Goal: Check status: Check status

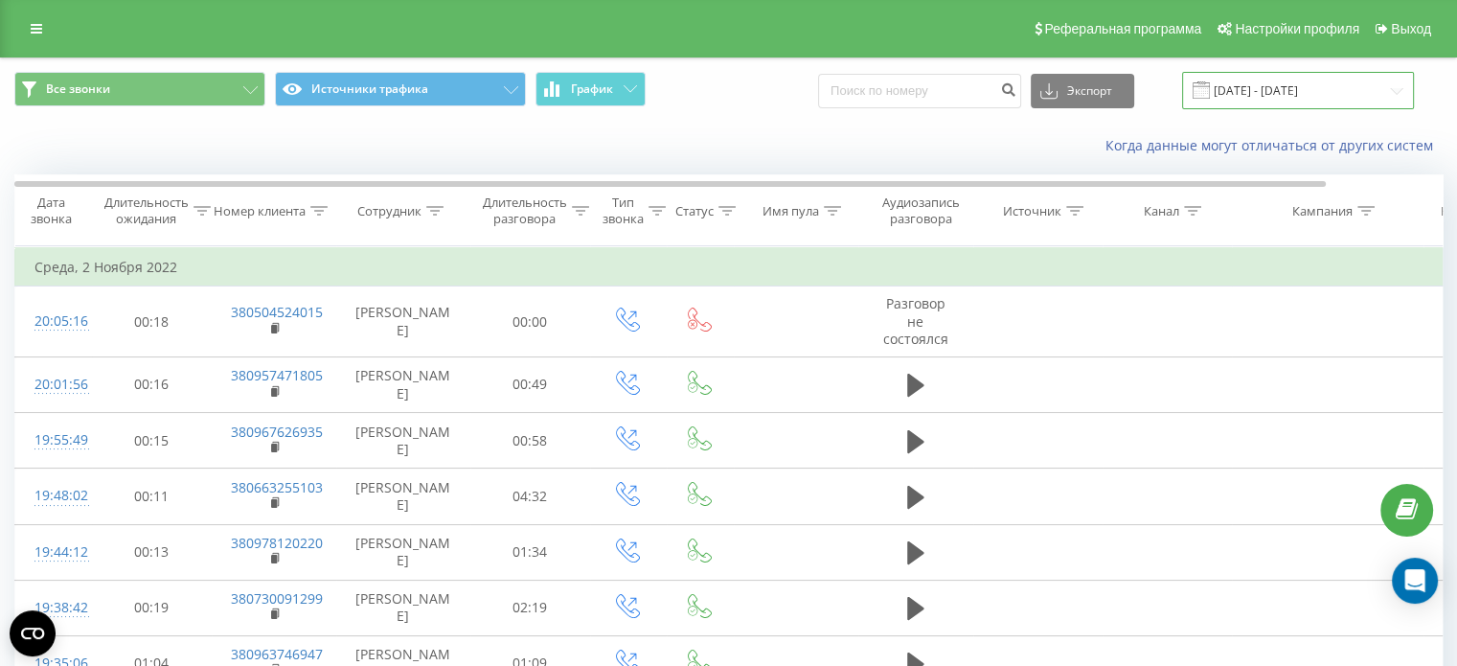
click at [1315, 87] on input "[DATE] - [DATE]" at bounding box center [1298, 90] width 232 height 37
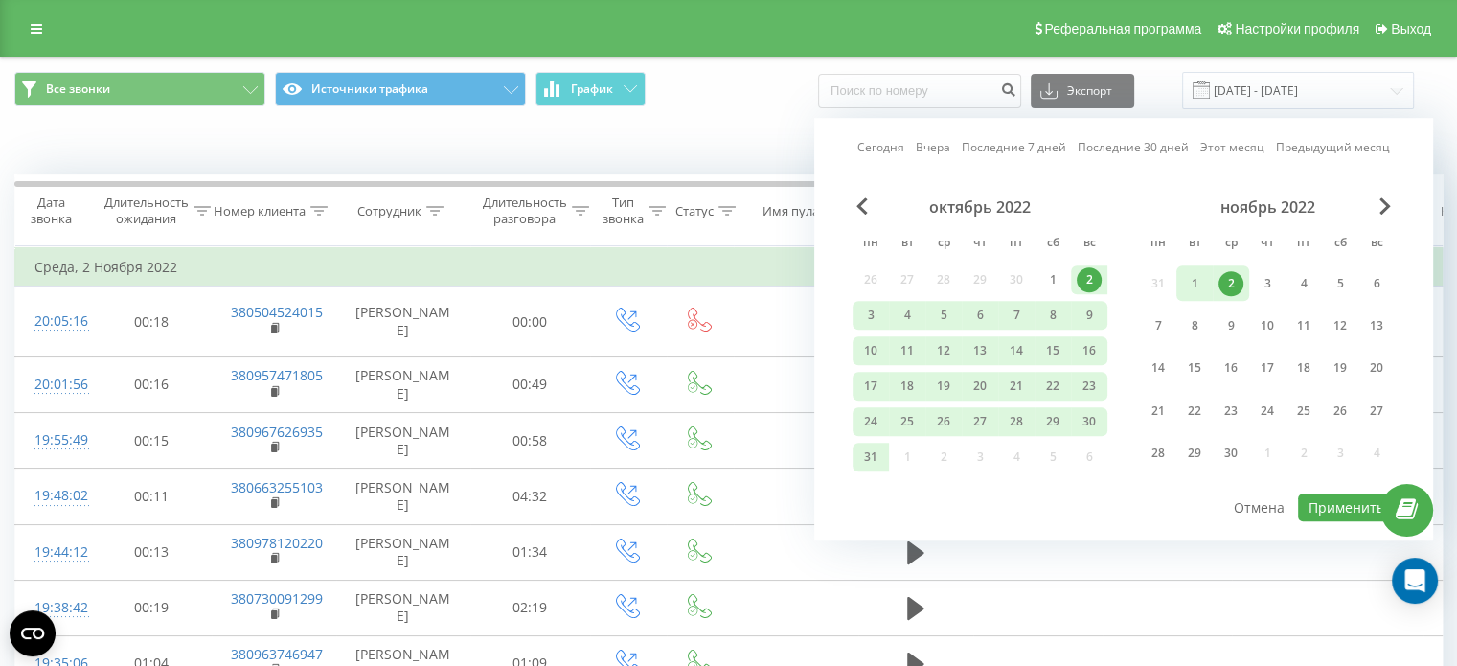
click at [1226, 148] on link "Этот месяц" at bounding box center [1233, 148] width 64 height 18
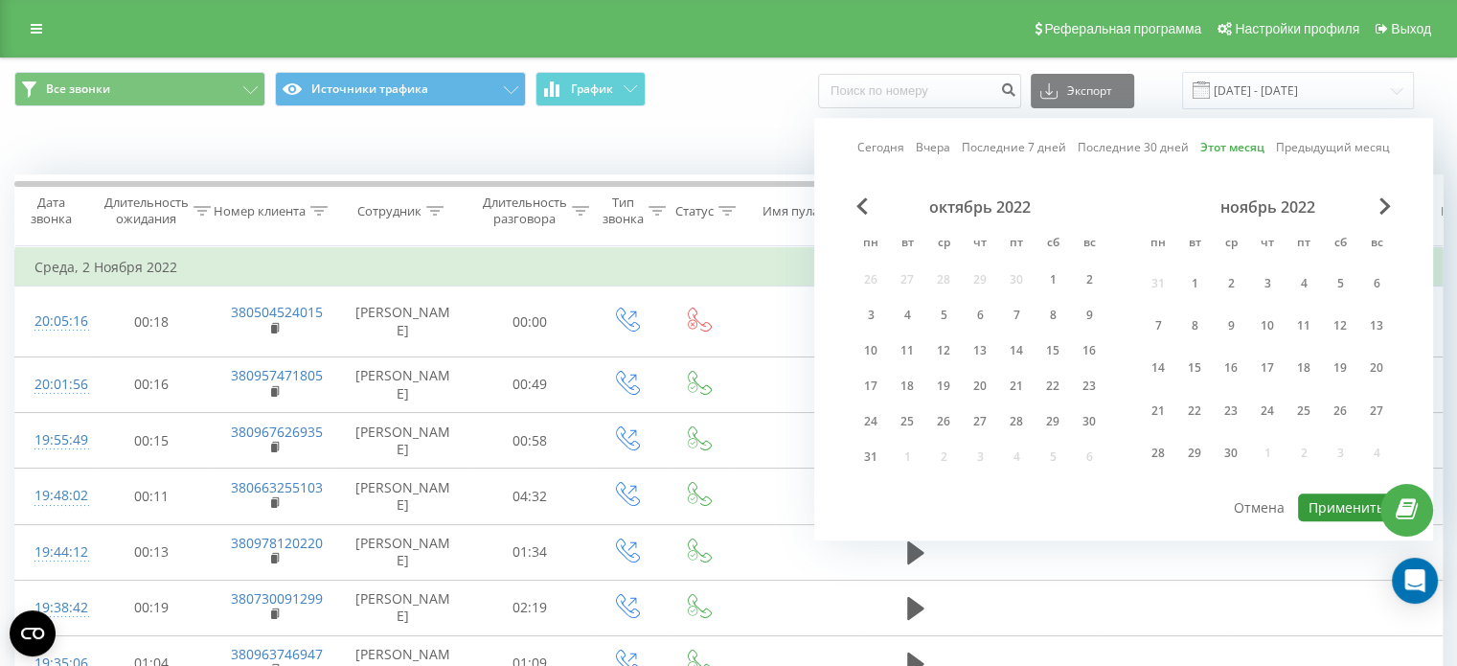
click at [1326, 503] on button "Применить" at bounding box center [1346, 507] width 97 height 28
type input "[DATE] - [DATE]"
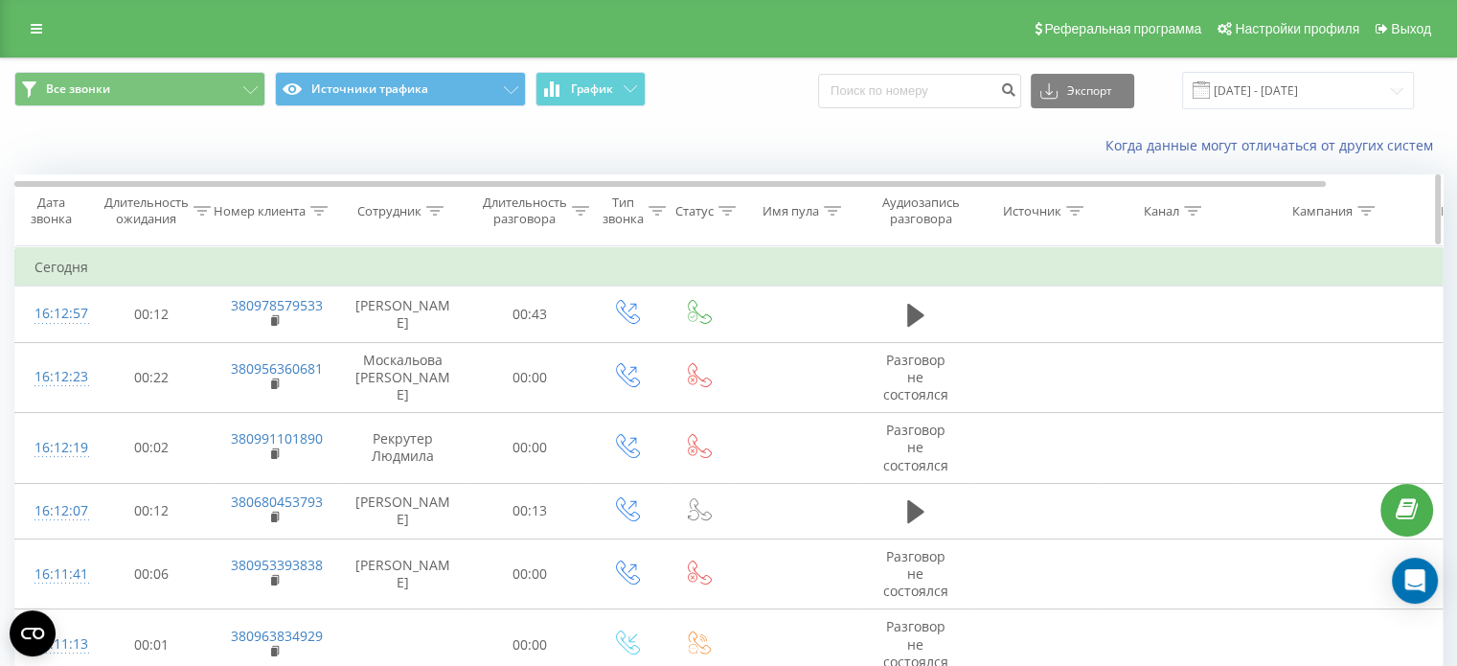
click at [433, 206] on icon at bounding box center [434, 211] width 17 height 10
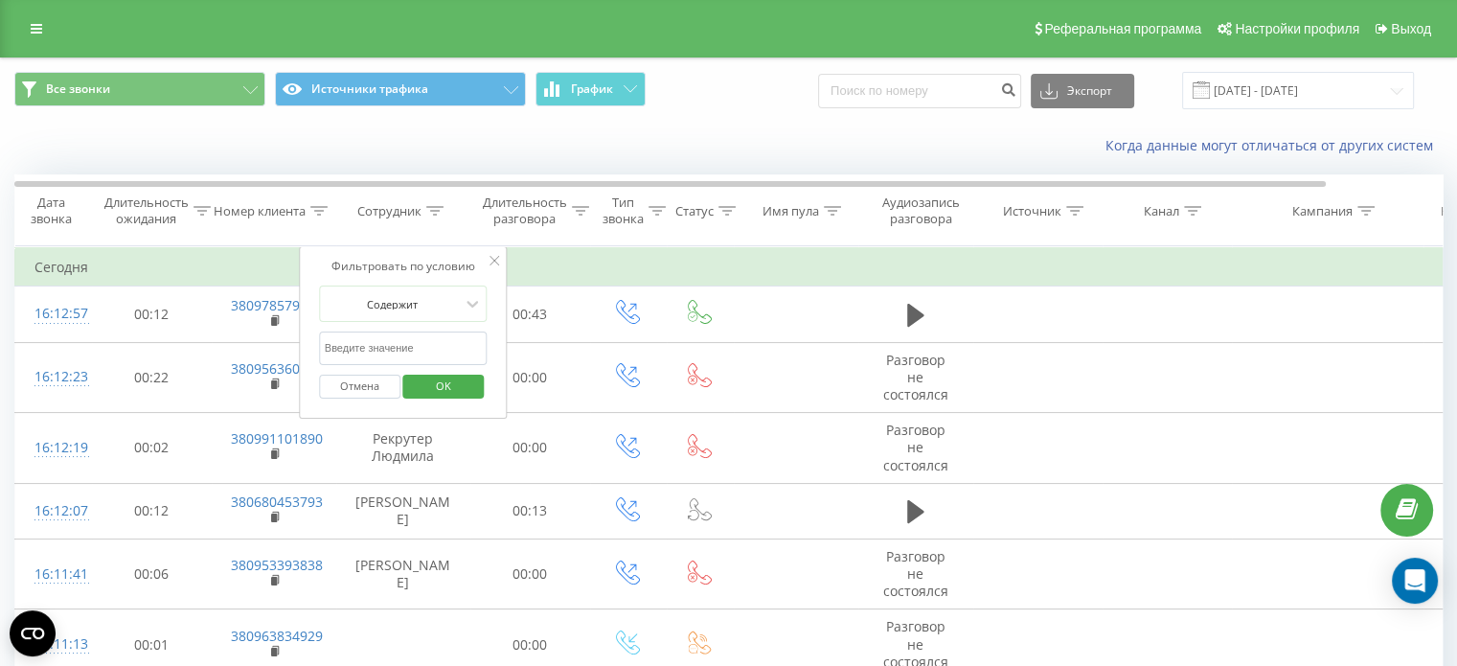
click at [377, 340] on input "text" at bounding box center [403, 349] width 169 height 34
click button "OK" at bounding box center [443, 387] width 81 height 24
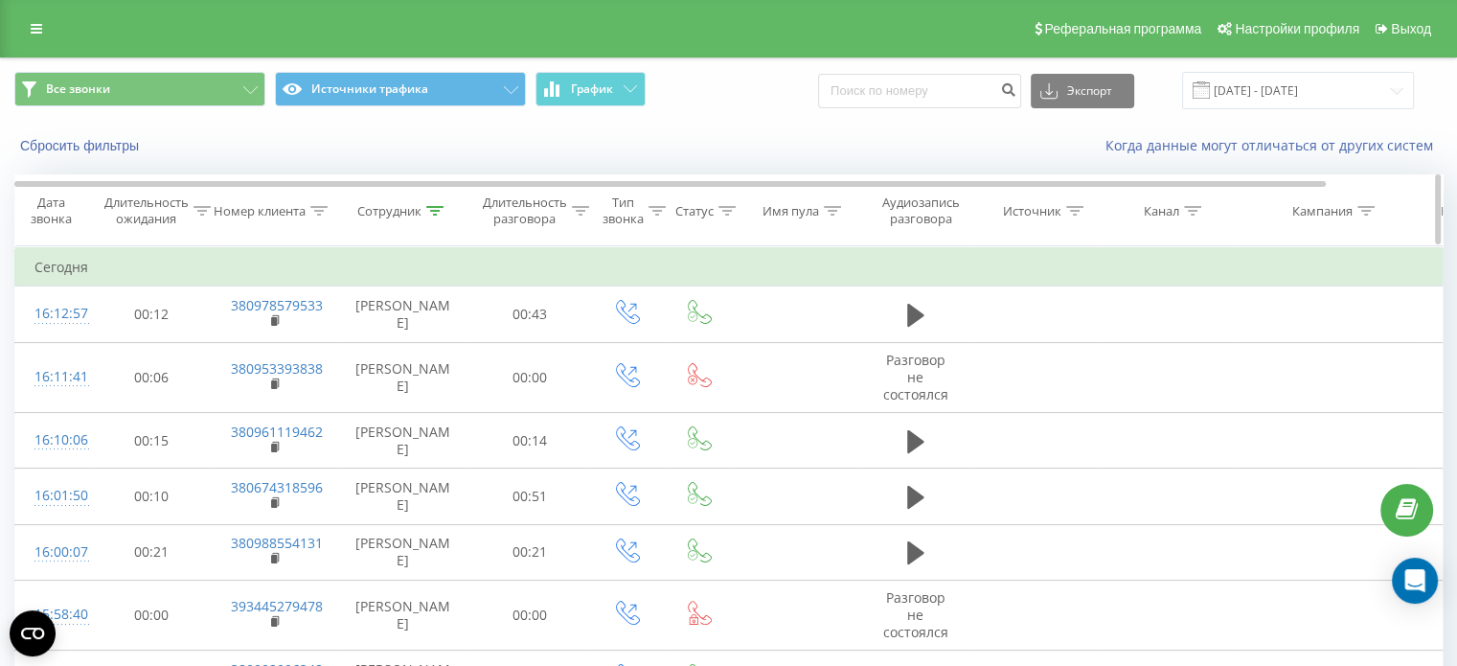
click at [436, 210] on icon at bounding box center [434, 211] width 17 height 10
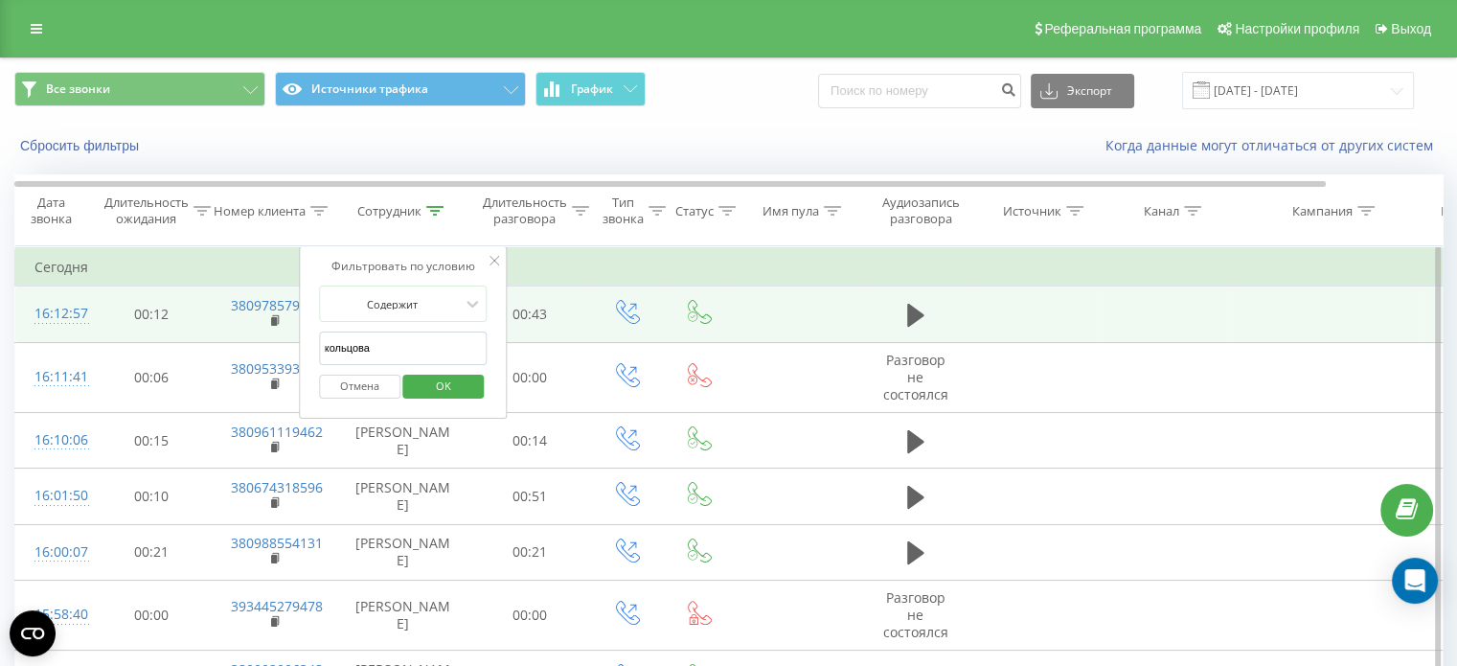
drag, startPoint x: 373, startPoint y: 341, endPoint x: 238, endPoint y: 331, distance: 135.5
click at [238, 330] on table "Фильтровать по условию Равно Отмена OK Фильтровать по условию Содержит Отмена O…" at bounding box center [791, 567] width 1554 height 642
type input "орел"
click button "OK" at bounding box center [443, 387] width 81 height 24
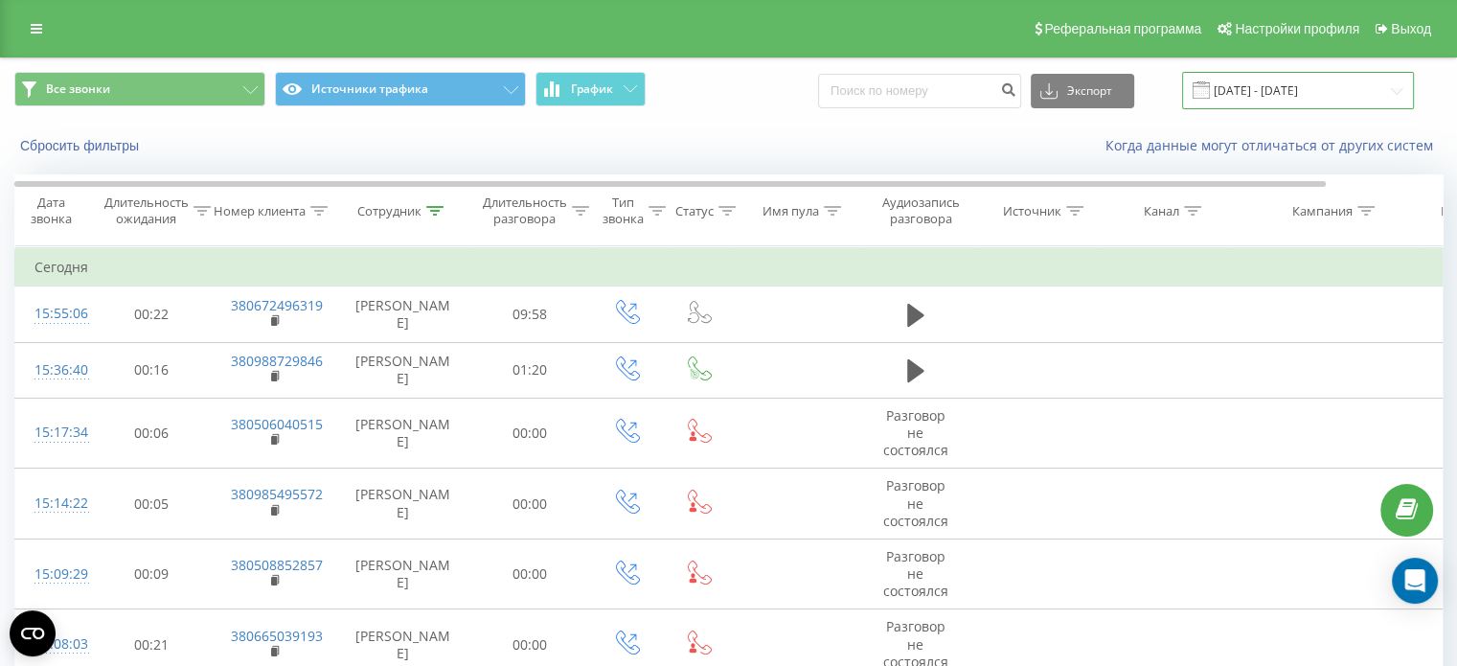
click at [1357, 91] on input "[DATE] - [DATE]" at bounding box center [1298, 90] width 232 height 37
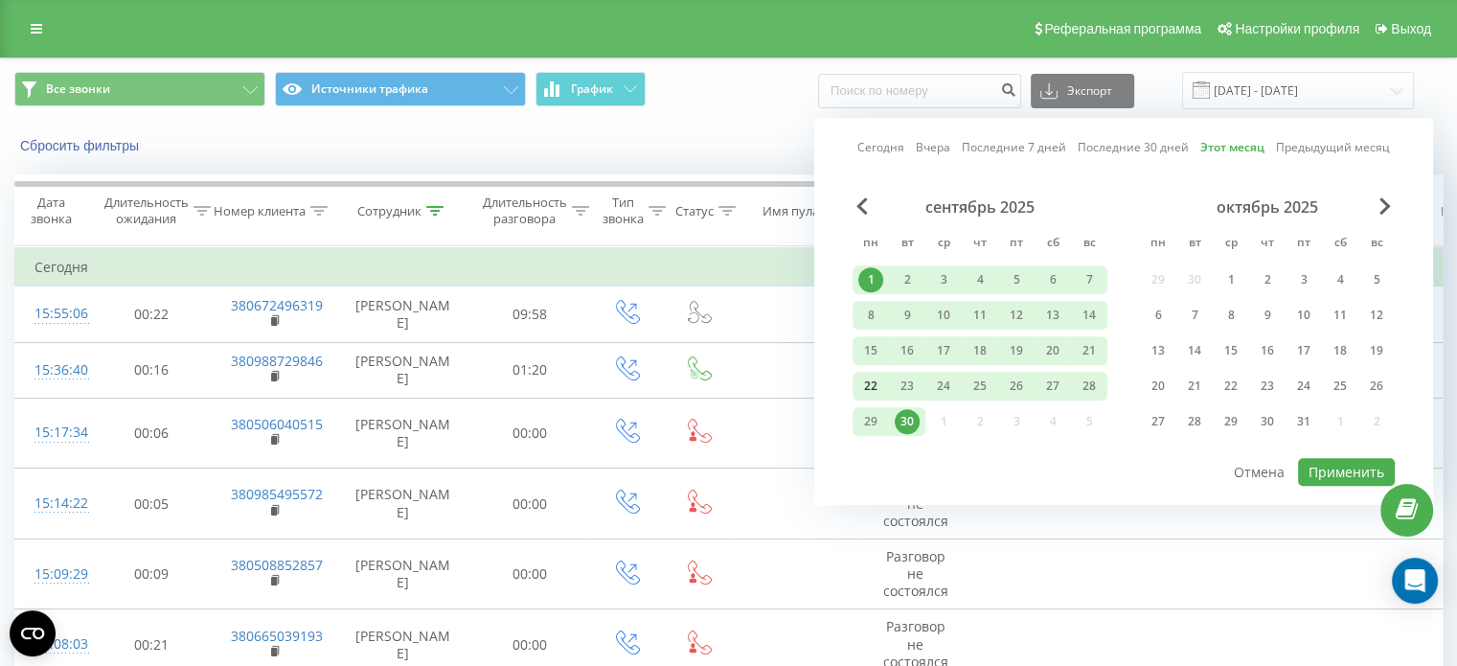
click at [859, 386] on div "22" at bounding box center [871, 386] width 25 height 25
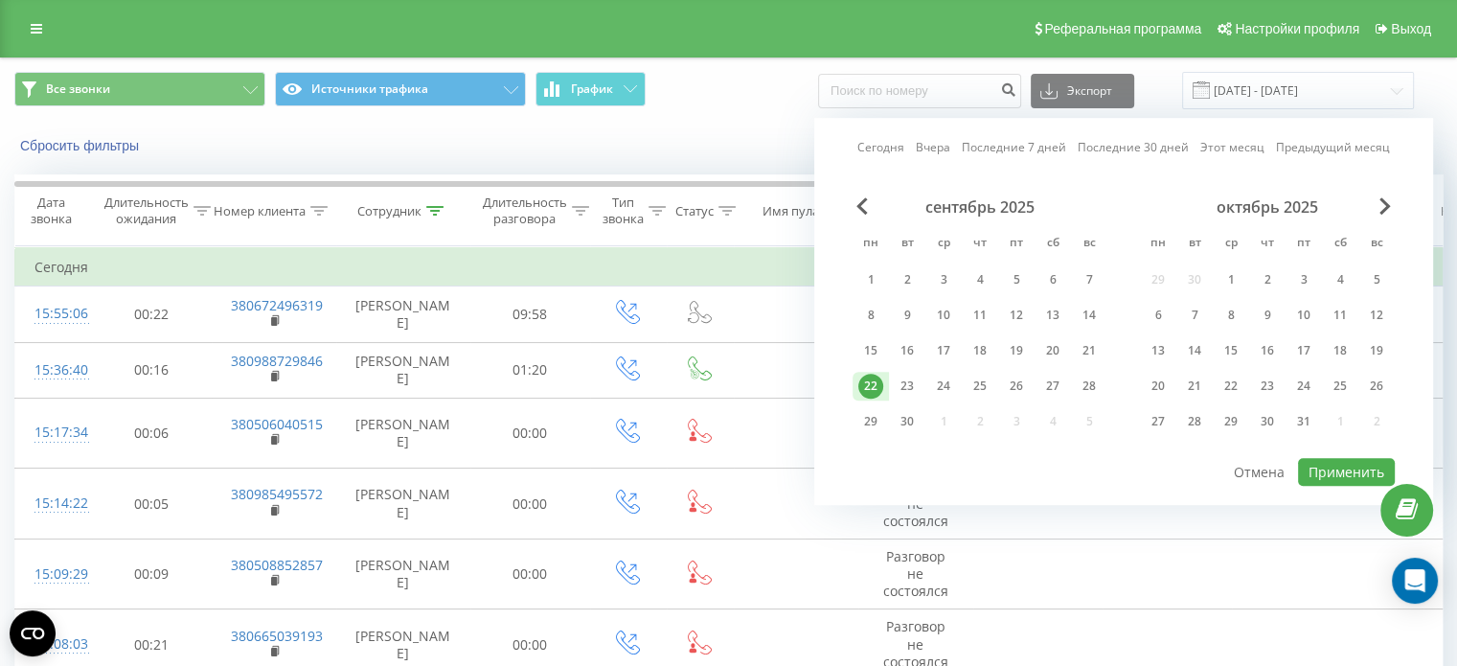
click at [869, 385] on div "22" at bounding box center [871, 386] width 25 height 25
click at [1364, 470] on button "Применить" at bounding box center [1346, 472] width 97 height 28
type input "[DATE] - [DATE]"
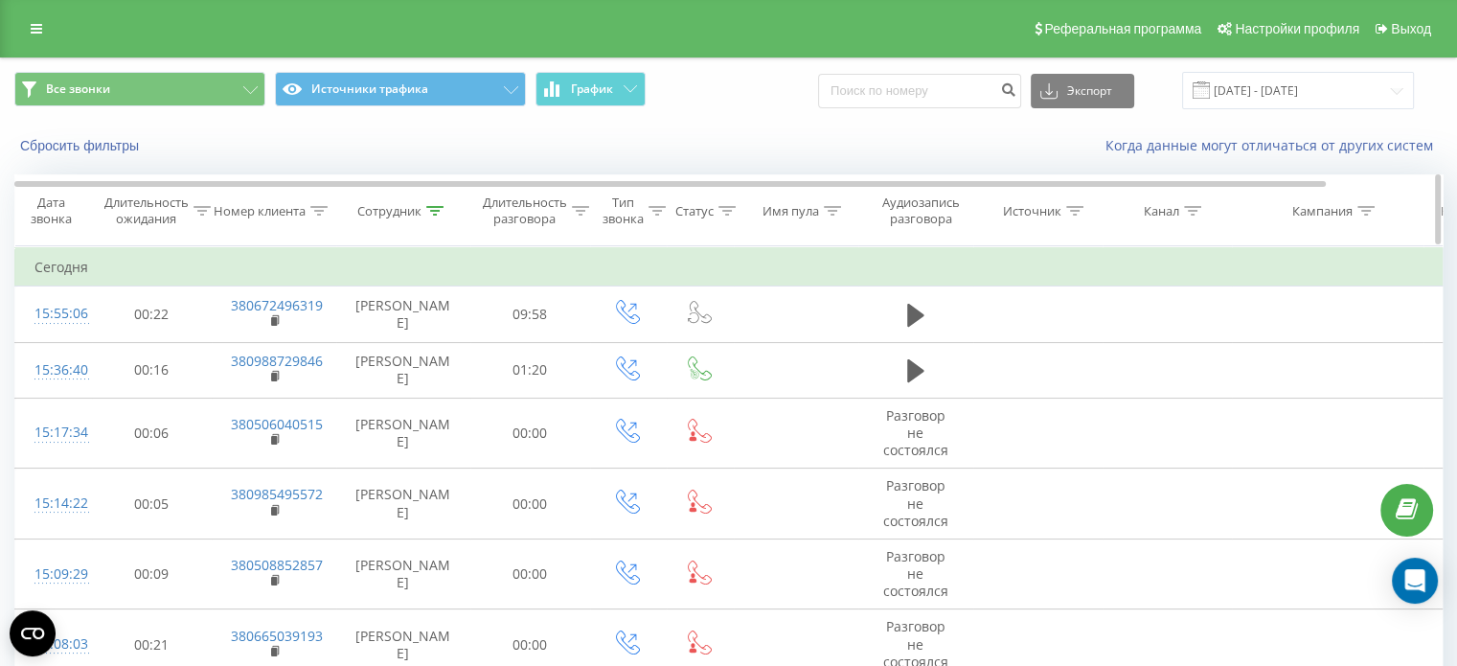
click at [429, 203] on div at bounding box center [434, 211] width 17 height 16
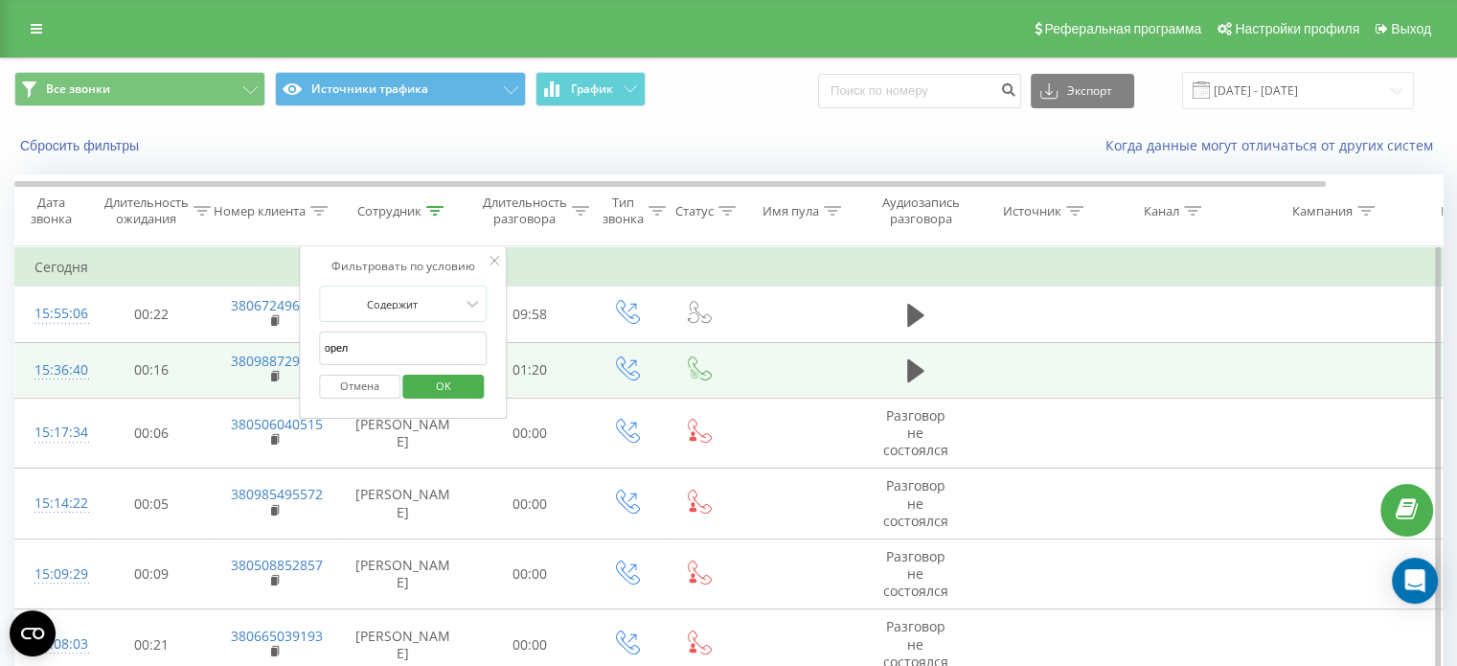
click at [217, 344] on table "Фильтровать по условию Равно Отмена OK Фильтровать по условию Содержит Отмена O…" at bounding box center [791, 589] width 1554 height 686
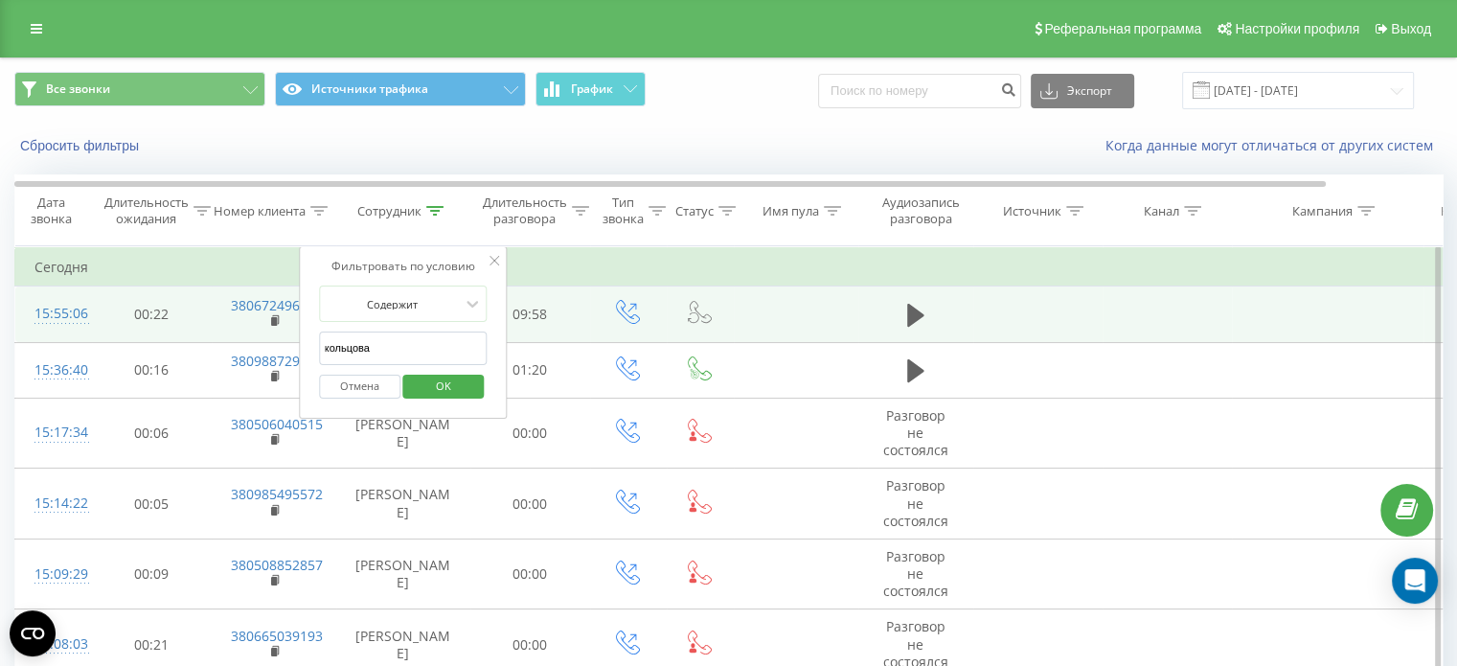
click button "OK" at bounding box center [443, 387] width 81 height 24
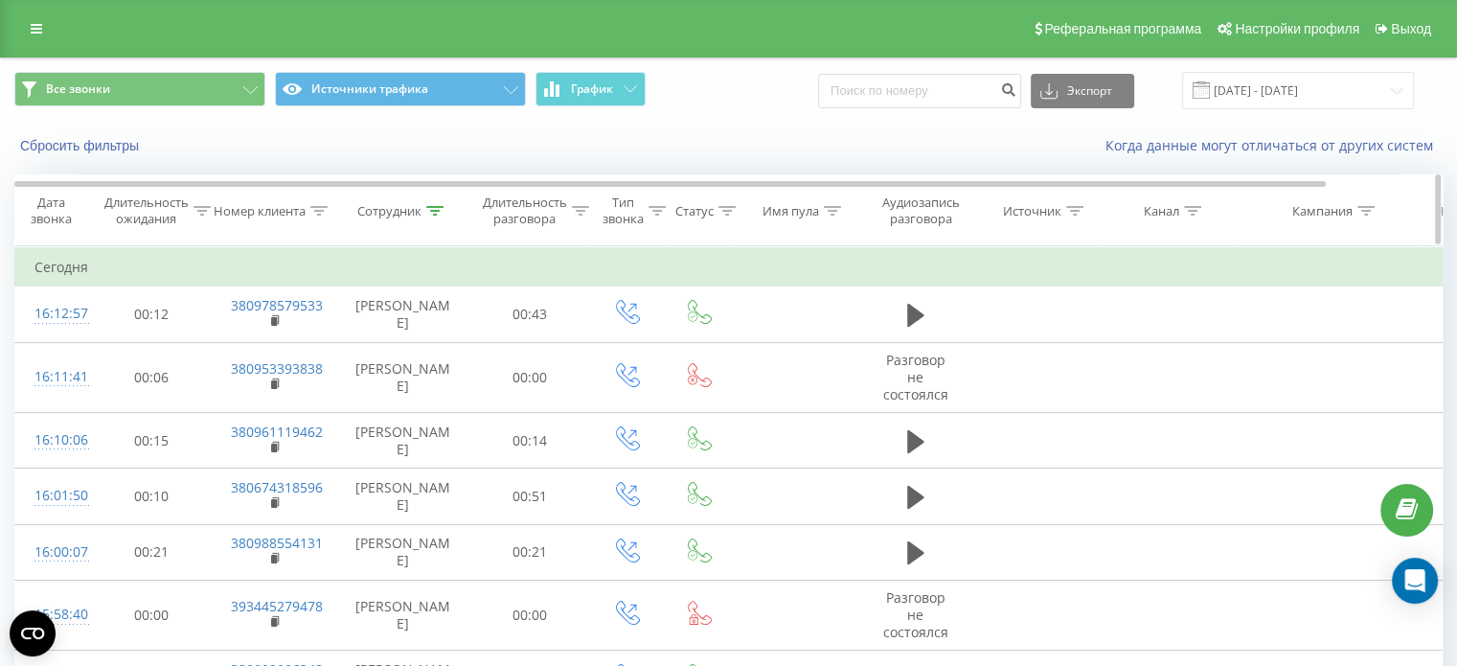
click at [433, 210] on icon at bounding box center [434, 211] width 17 height 10
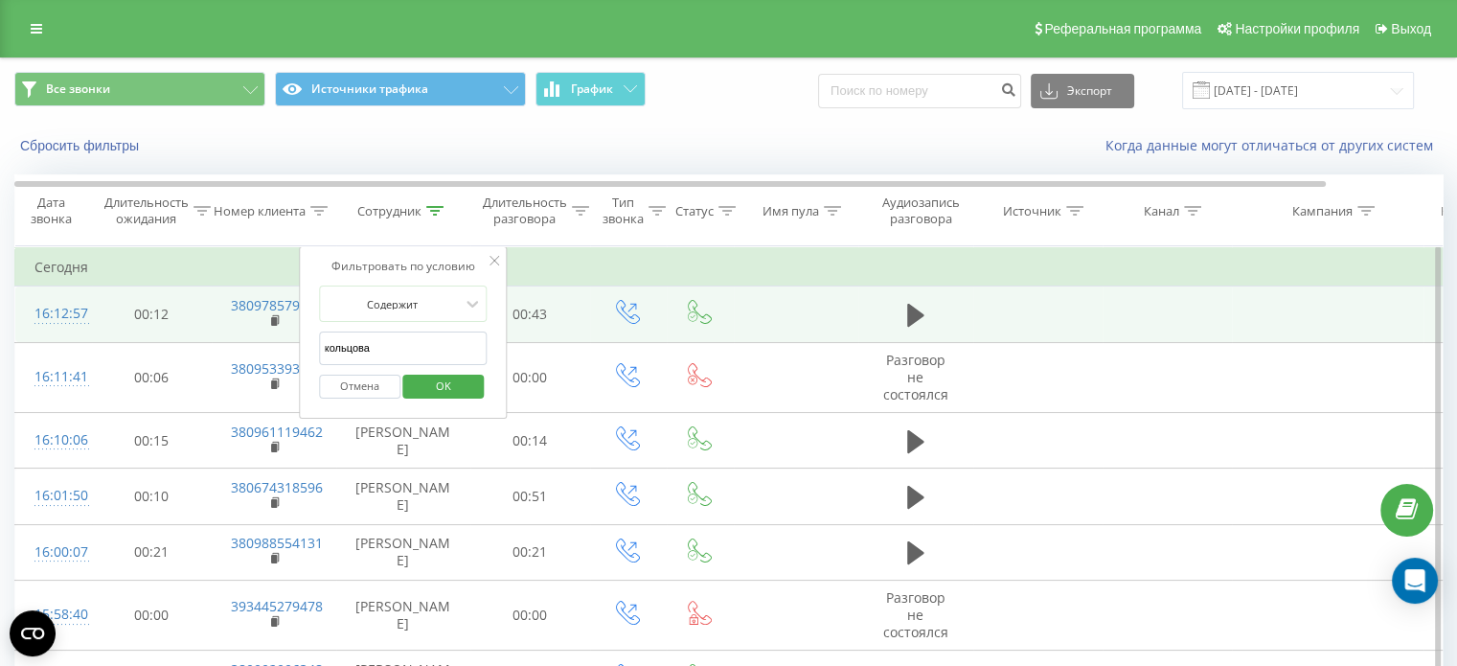
drag, startPoint x: 390, startPoint y: 339, endPoint x: 63, endPoint y: 319, distance: 327.4
click at [63, 319] on table "Фильтровать по условию Равно Отмена OK Фильтровать по условию Содержит Отмена O…" at bounding box center [791, 567] width 1554 height 642
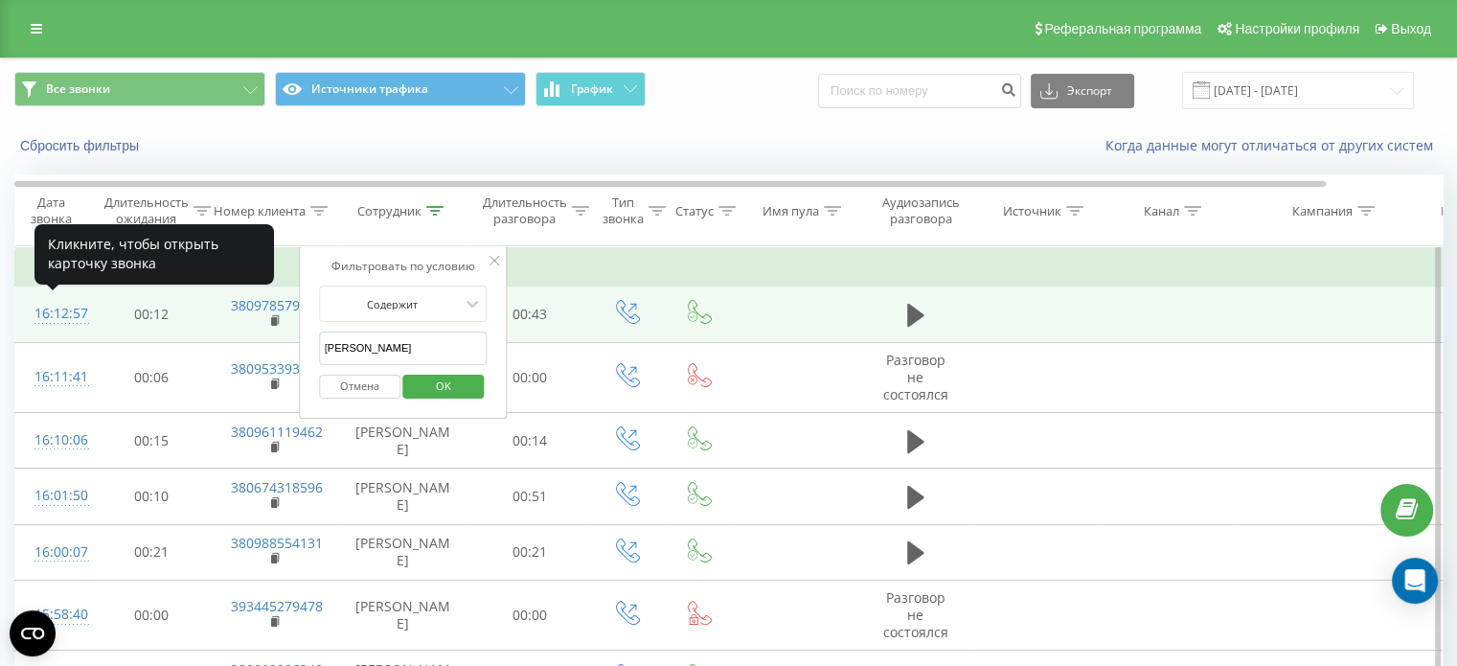
type input "[PERSON_NAME]"
click button "OK" at bounding box center [443, 387] width 81 height 24
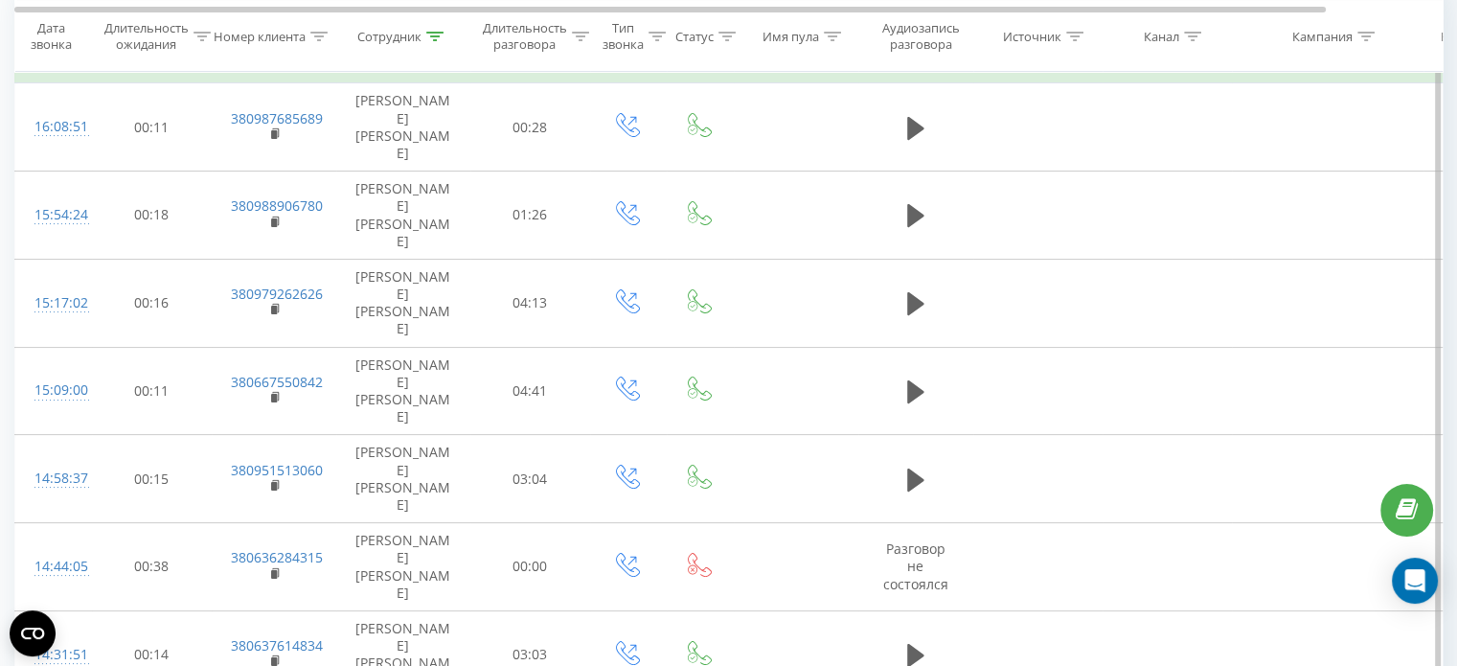
scroll to position [291, 0]
